Goal: Transaction & Acquisition: Book appointment/travel/reservation

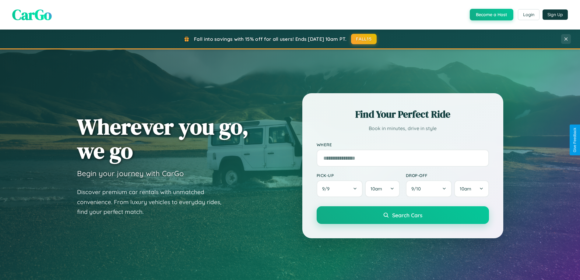
scroll to position [1171, 0]
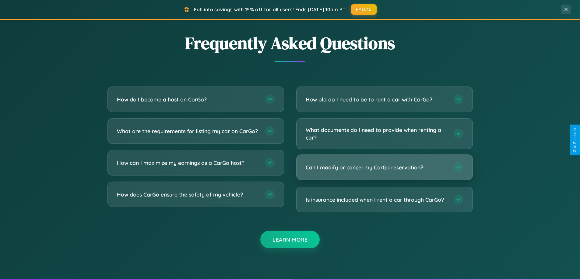
click at [384, 167] on h3 "Can I modify or cancel my CarGo reservation?" at bounding box center [377, 167] width 142 height 8
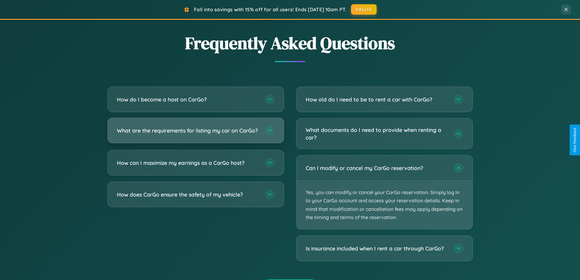
click at [195, 133] on h3 "What are the requirements for listing my car on CarGo?" at bounding box center [188, 131] width 142 height 8
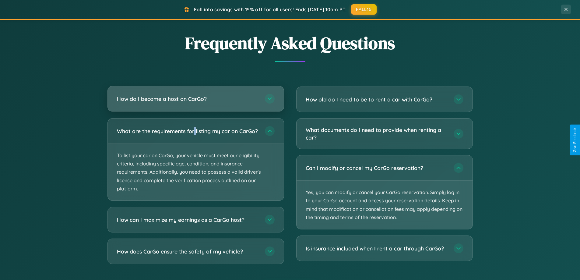
click at [195, 99] on h3 "How do I become a host on CarGo?" at bounding box center [188, 99] width 142 height 8
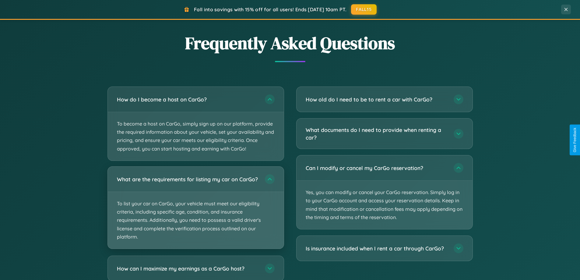
click at [195, 210] on p "To list your car on CarGo, your vehicle must meet our eligibility criteria, inc…" at bounding box center [196, 220] width 176 height 57
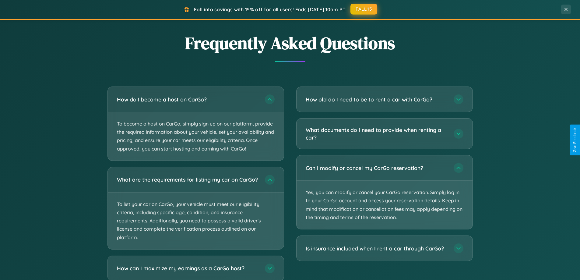
click at [364, 9] on button "FALL15" at bounding box center [363, 9] width 27 height 11
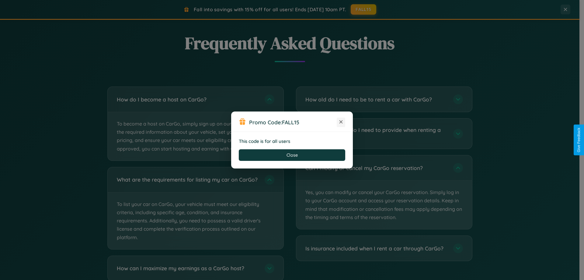
click at [341, 122] on icon at bounding box center [341, 122] width 6 height 6
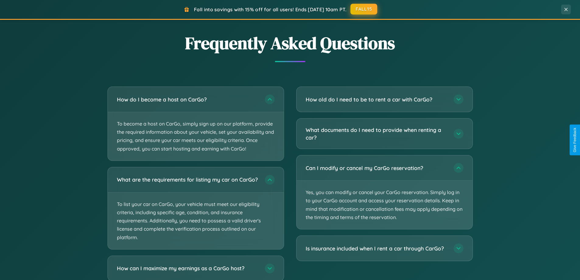
click at [364, 9] on button "FALL15" at bounding box center [363, 9] width 27 height 11
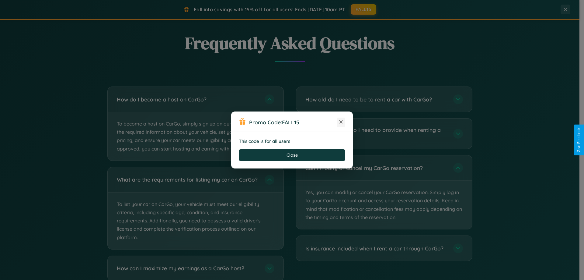
click at [341, 122] on icon at bounding box center [341, 122] width 6 height 6
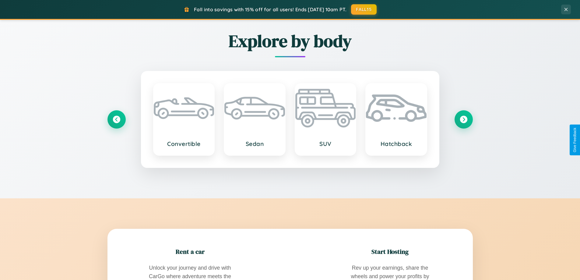
scroll to position [419, 0]
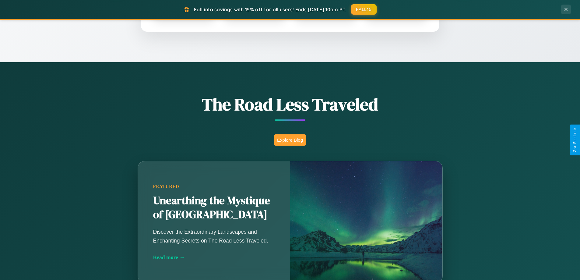
click at [290, 140] on button "Explore Blog" at bounding box center [290, 139] width 32 height 11
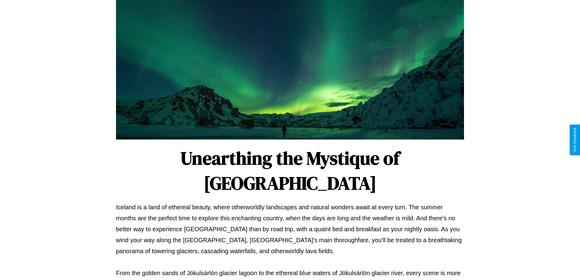
scroll to position [197, 0]
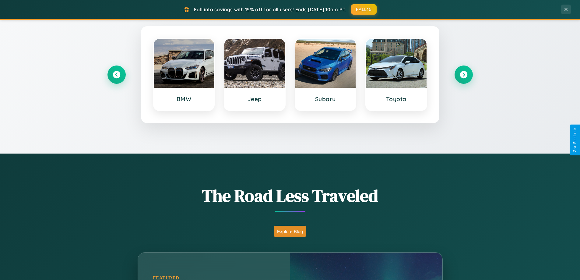
scroll to position [18, 0]
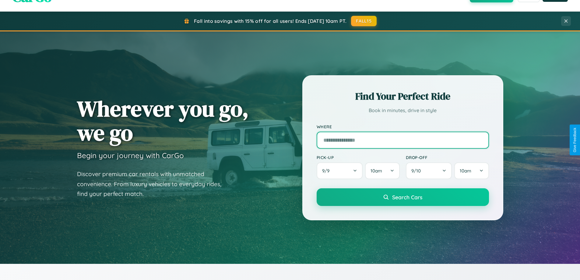
click at [402, 140] on input "text" at bounding box center [403, 139] width 172 height 17
type input "**********"
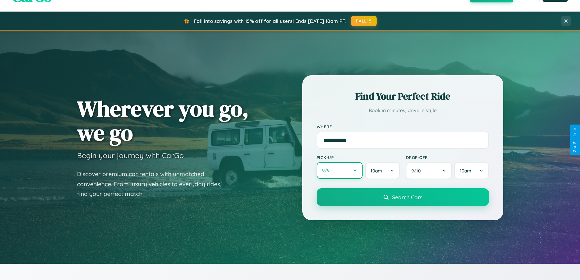
click at [339, 171] on button "9 / 9" at bounding box center [340, 170] width 46 height 17
select select "*"
select select "****"
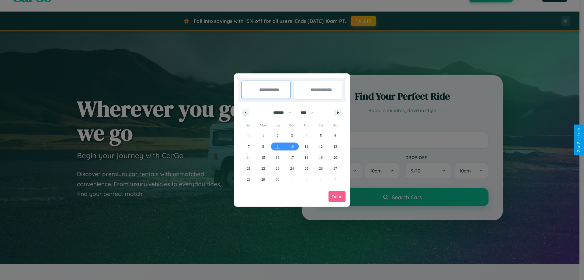
click at [280, 112] on select "******* ******** ***** ***** *** **** **** ****** ********* ******* ******** **…" at bounding box center [282, 112] width 26 height 10
select select "*"
click at [278, 168] on span "21" at bounding box center [278, 168] width 4 height 11
type input "**********"
click at [249, 179] on span "26" at bounding box center [249, 179] width 4 height 11
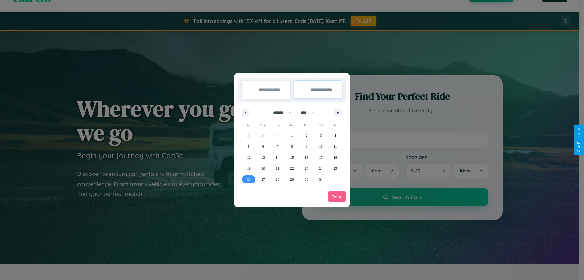
type input "**********"
click at [337, 196] on button "Done" at bounding box center [337, 196] width 17 height 11
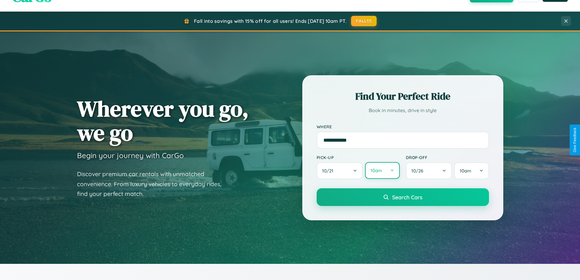
click at [382, 170] on button "10am" at bounding box center [382, 170] width 34 height 17
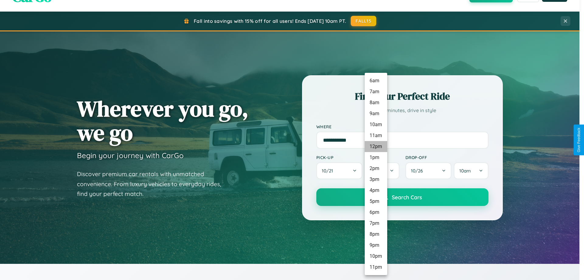
click at [376, 146] on li "12pm" at bounding box center [376, 146] width 23 height 11
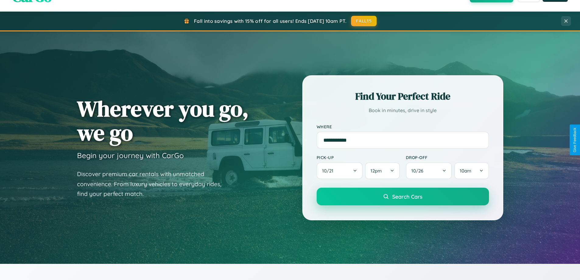
click at [402, 197] on span "Search Cars" at bounding box center [407, 196] width 30 height 7
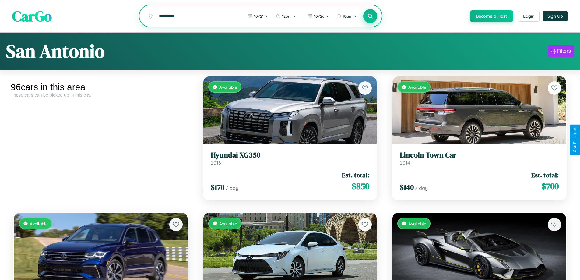
click at [370, 16] on icon at bounding box center [370, 16] width 6 height 6
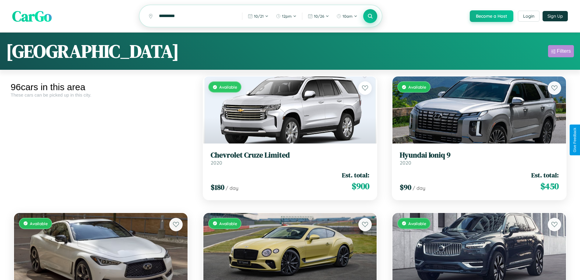
click at [561, 52] on div "Filters" at bounding box center [564, 51] width 14 height 6
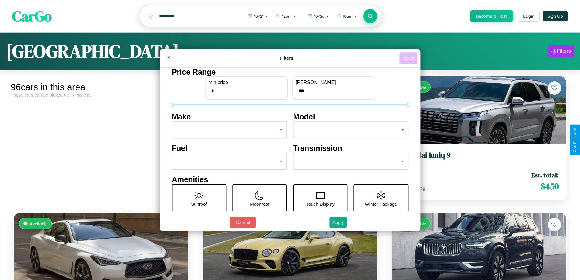
click at [409, 58] on button "Reset" at bounding box center [408, 57] width 18 height 11
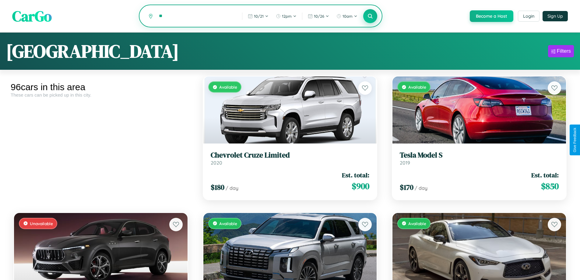
type input "*"
type input "******"
click at [370, 16] on icon at bounding box center [370, 16] width 6 height 6
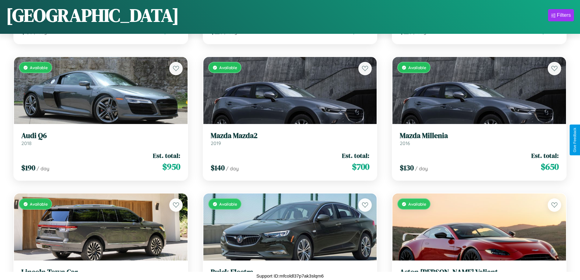
scroll to position [4038, 0]
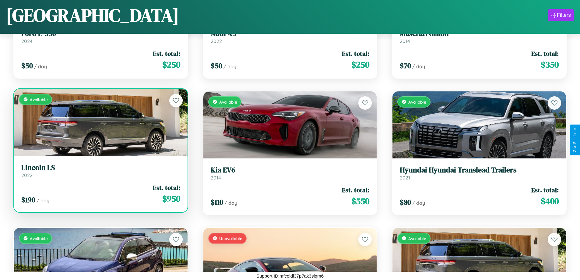
click at [100, 124] on div "Available" at bounding box center [100, 122] width 173 height 67
click at [100, 122] on div "Available" at bounding box center [100, 122] width 173 height 67
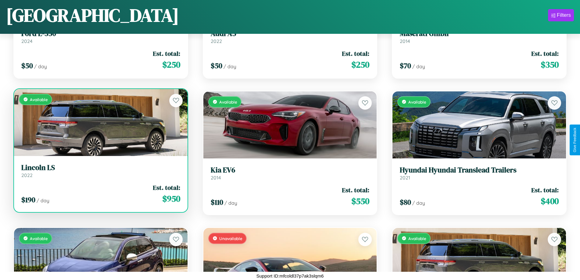
click at [100, 122] on div "Available" at bounding box center [100, 122] width 173 height 67
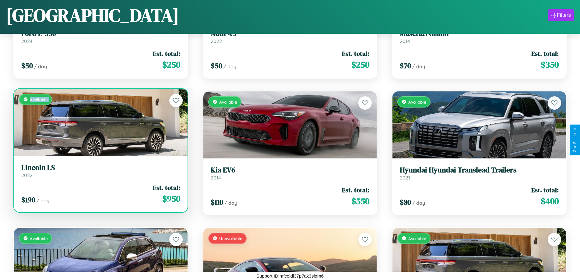
click at [100, 122] on div "Available" at bounding box center [100, 122] width 173 height 67
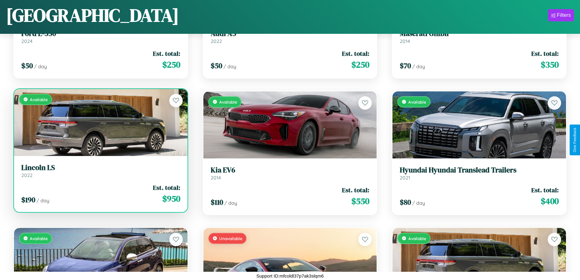
click at [100, 122] on div "Available" at bounding box center [100, 122] width 173 height 67
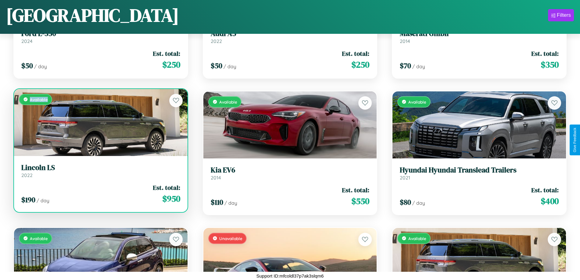
click at [100, 122] on div "Available" at bounding box center [100, 122] width 173 height 67
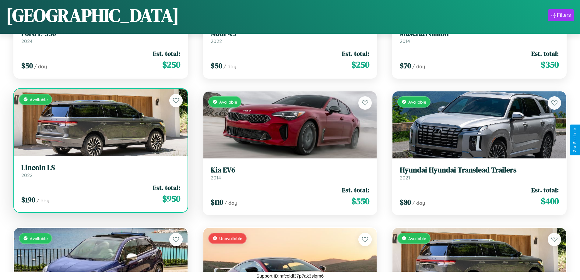
click at [100, 170] on h3 "Lincoln LS" at bounding box center [100, 167] width 159 height 9
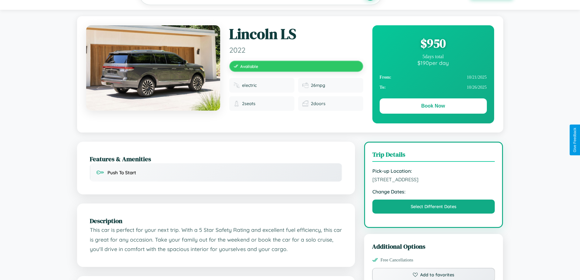
scroll to position [331, 0]
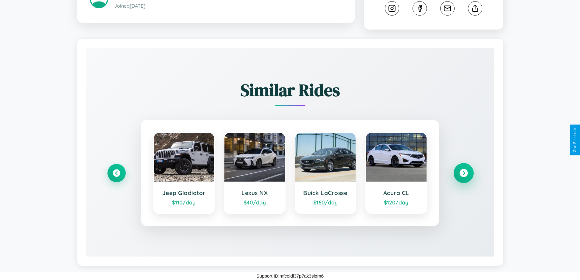
click at [463, 173] on icon at bounding box center [463, 173] width 8 height 8
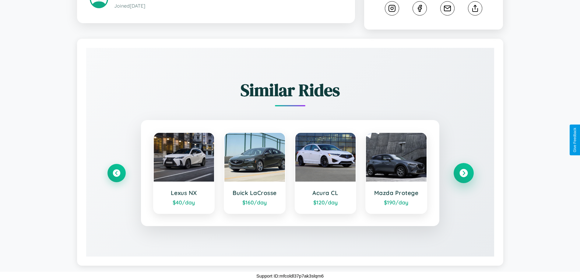
click at [463, 173] on icon at bounding box center [463, 173] width 8 height 8
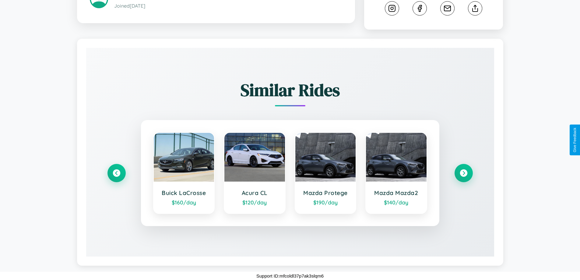
scroll to position [0, 0]
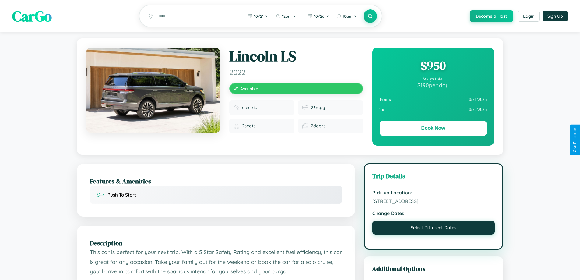
click at [433, 228] on button "Select Different Dates" at bounding box center [433, 227] width 123 height 14
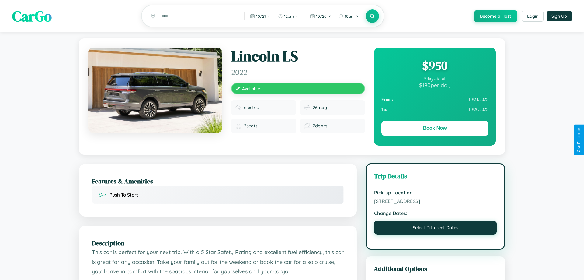
select select "*"
select select "****"
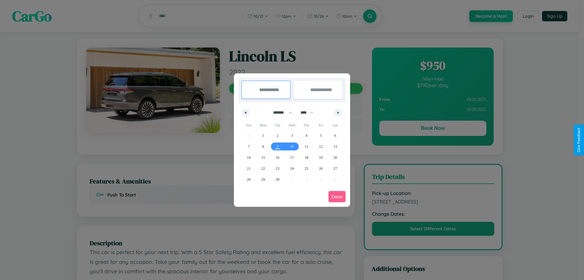
click at [280, 112] on select "******* ******** ***** ***** *** **** **** ****** ********* ******* ******** **…" at bounding box center [282, 112] width 26 height 10
select select "*"
click at [335, 135] on span "4" at bounding box center [335, 135] width 2 height 11
type input "**********"
click at [292, 146] on span "8" at bounding box center [292, 146] width 2 height 11
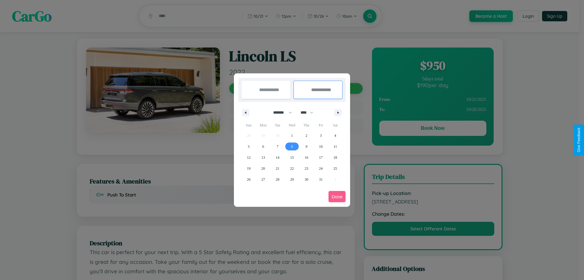
type input "**********"
click at [337, 196] on button "Done" at bounding box center [337, 196] width 17 height 11
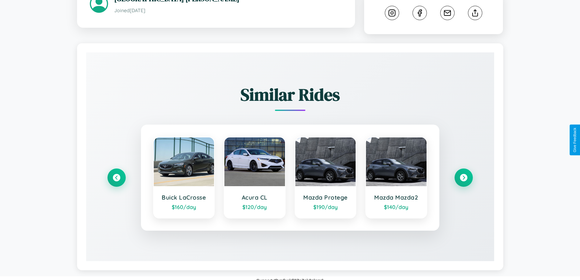
scroll to position [331, 0]
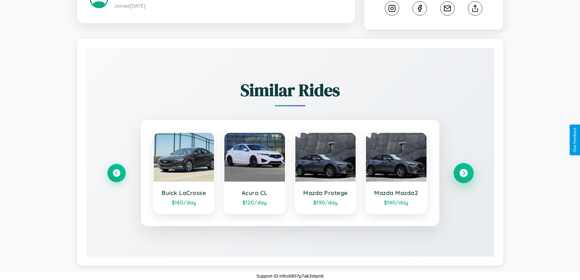
click at [463, 173] on icon at bounding box center [463, 173] width 8 height 8
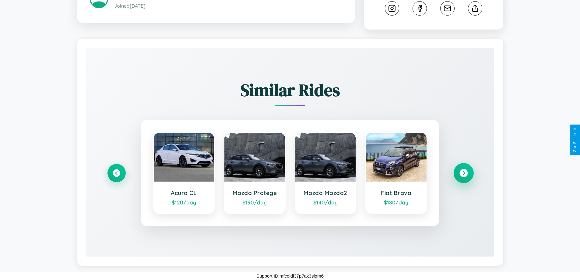
click at [463, 173] on icon at bounding box center [463, 173] width 8 height 8
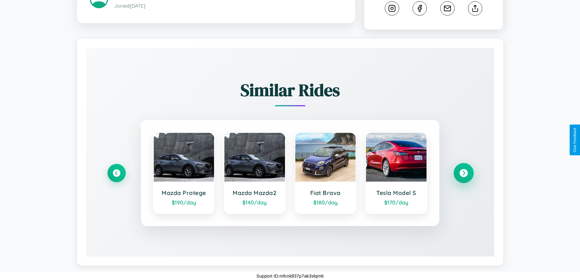
click at [463, 173] on icon at bounding box center [463, 173] width 8 height 8
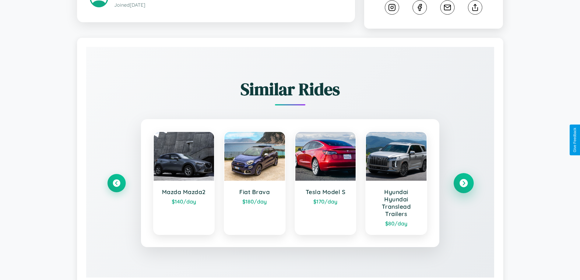
click at [463, 184] on icon at bounding box center [463, 183] width 8 height 8
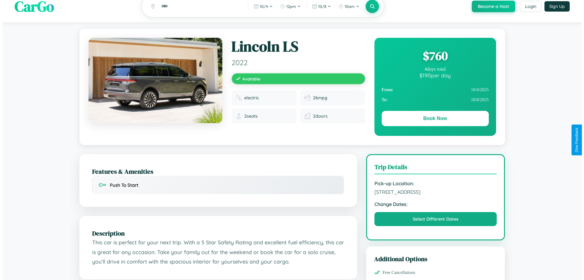
scroll to position [0, 0]
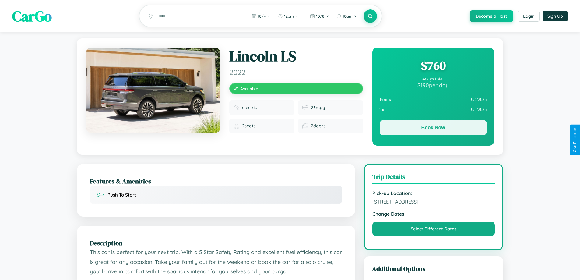
click at [433, 128] on button "Book Now" at bounding box center [433, 127] width 107 height 15
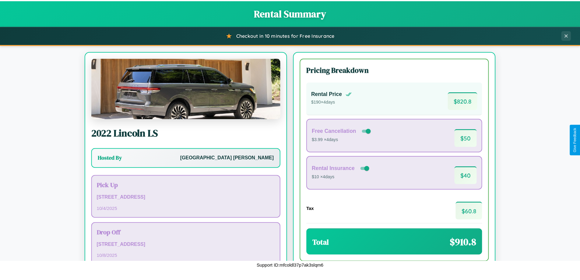
scroll to position [42, 0]
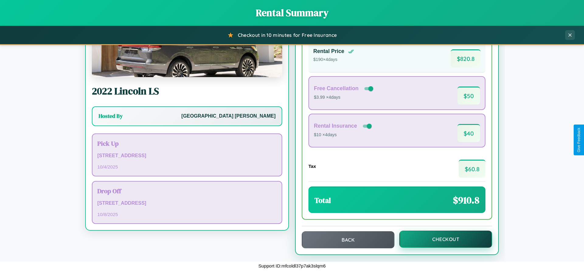
click at [442, 239] on button "Checkout" at bounding box center [446, 238] width 93 height 17
